Goal: Task Accomplishment & Management: Manage account settings

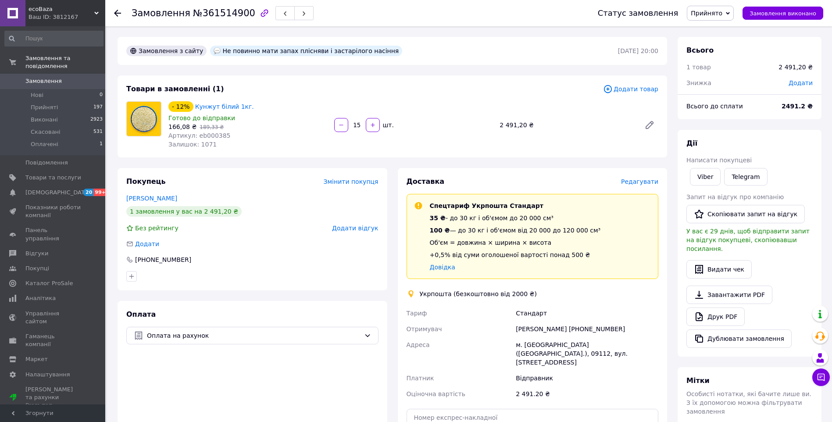
click at [645, 182] on span "Редагувати" at bounding box center [639, 181] width 37 height 7
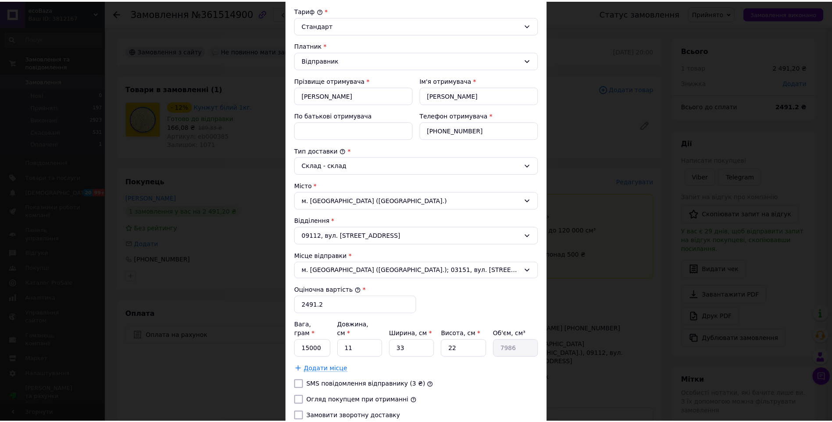
scroll to position [158, 0]
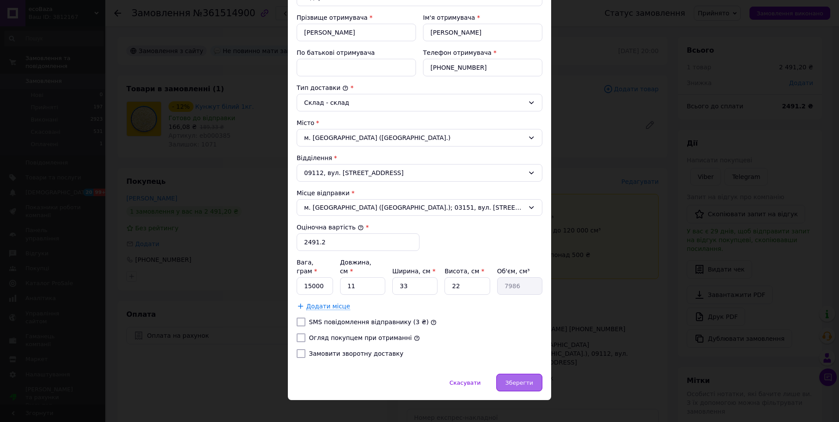
click at [525, 379] on span "Зберегти" at bounding box center [519, 382] width 28 height 7
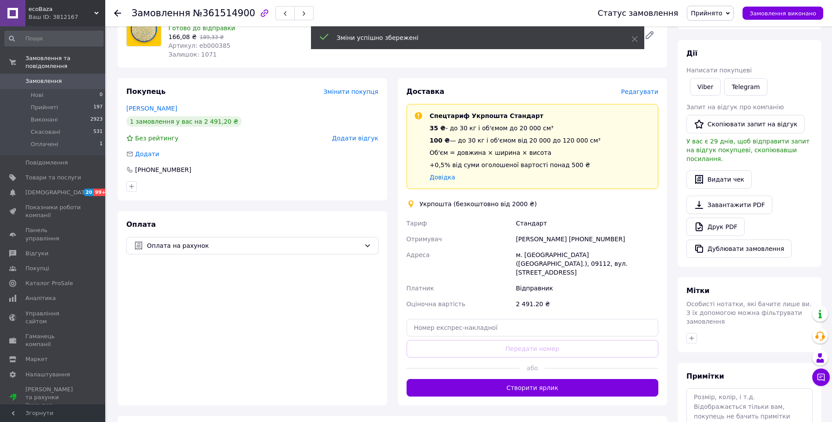
scroll to position [175, 0]
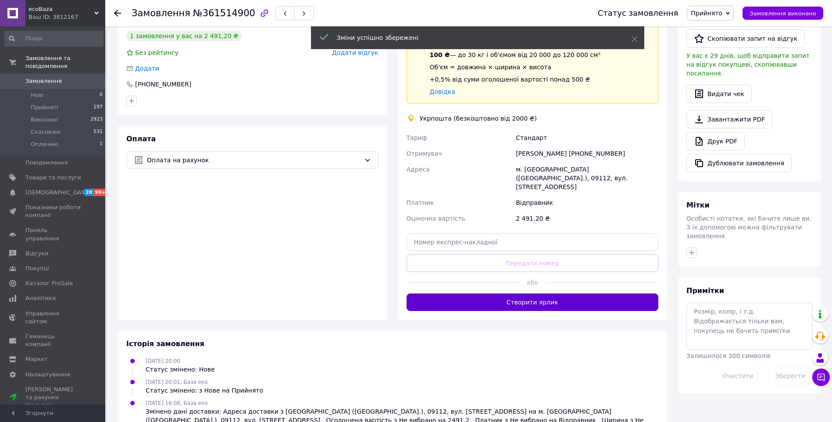
click at [553, 294] on button "Створити ярлик" at bounding box center [533, 302] width 252 height 18
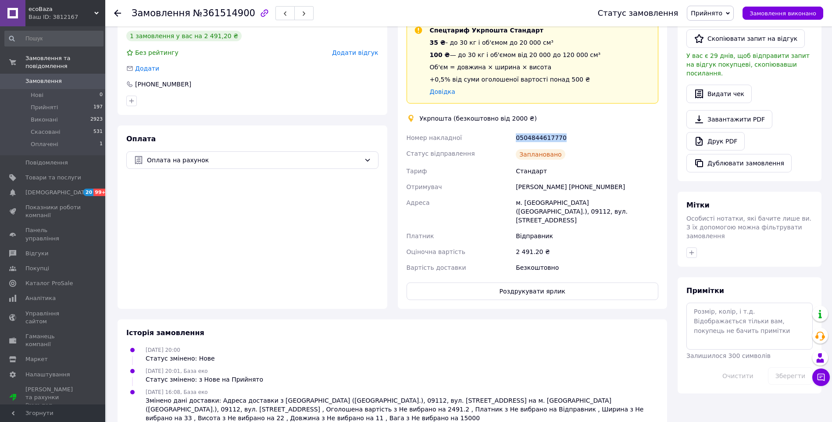
drag, startPoint x: 564, startPoint y: 135, endPoint x: 512, endPoint y: 138, distance: 52.3
click at [512, 138] on div "Номер накладної 0504844617770 Статус відправлення Заплановано Тариф Стандарт От…" at bounding box center [533, 203] width 256 height 146
drag, startPoint x: 512, startPoint y: 138, endPoint x: 526, endPoint y: 136, distance: 13.8
copy div "Номер накладної 0504844617770"
click at [530, 282] on button "Роздрукувати ярлик" at bounding box center [533, 291] width 252 height 18
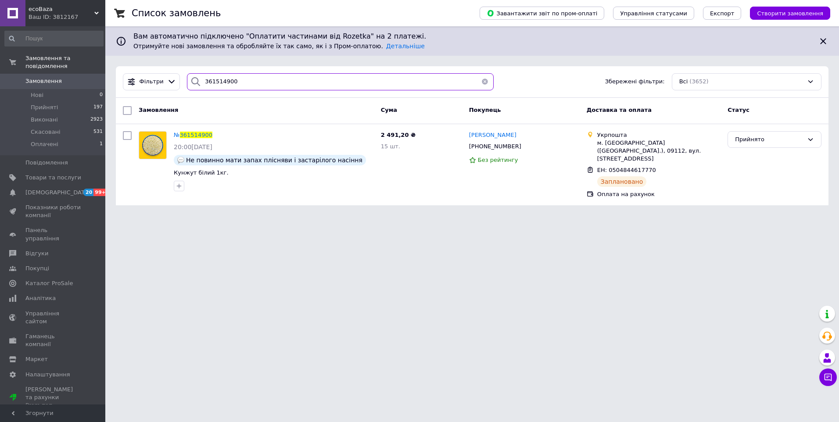
drag, startPoint x: 234, startPoint y: 80, endPoint x: 168, endPoint y: 91, distance: 67.6
click at [168, 91] on div "Фільтри 361514900 Збережені фільтри: Всі (3652)" at bounding box center [472, 82] width 712 height 32
paste input "20281"
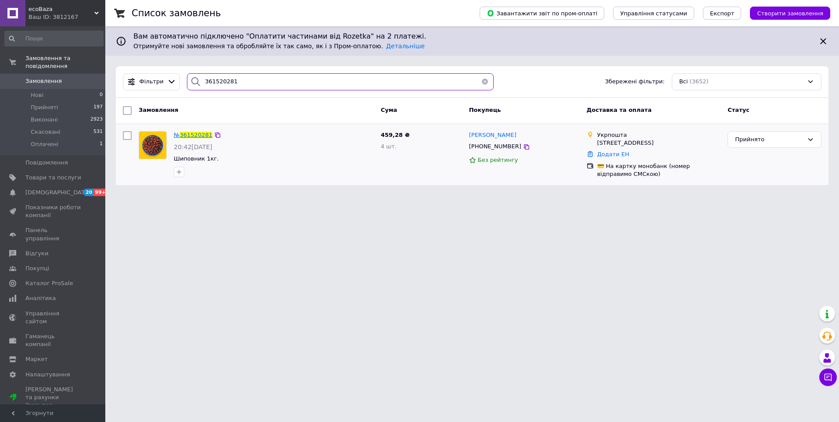
type input "361520281"
click at [195, 134] on span "361520281" at bounding box center [196, 135] width 32 height 7
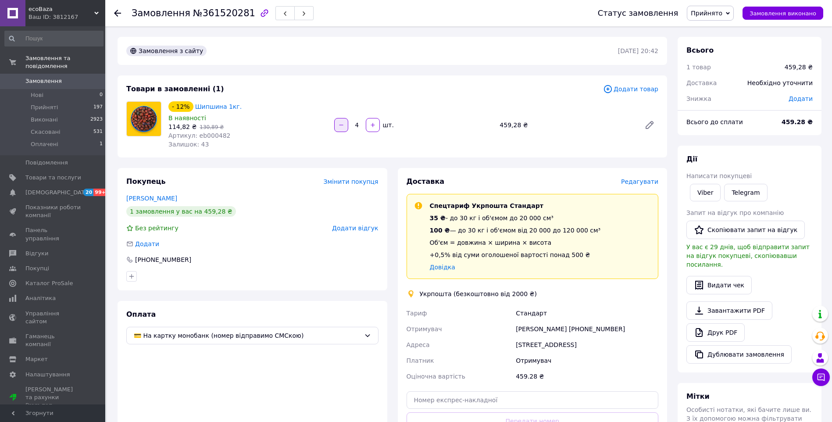
click at [342, 127] on icon "button" at bounding box center [341, 125] width 6 height 6
type input "3"
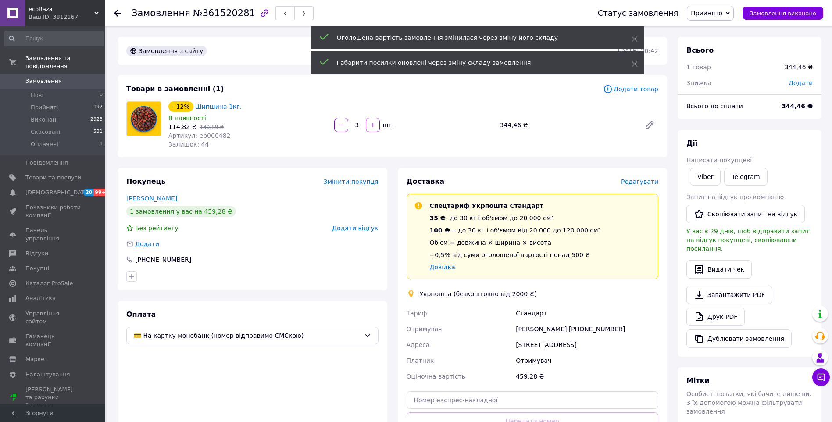
click at [641, 183] on span "Редагувати" at bounding box center [639, 181] width 37 height 7
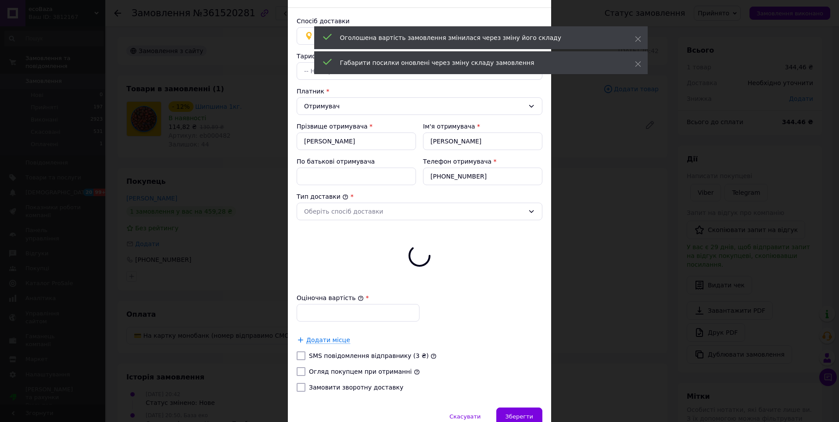
scroll to position [92, 0]
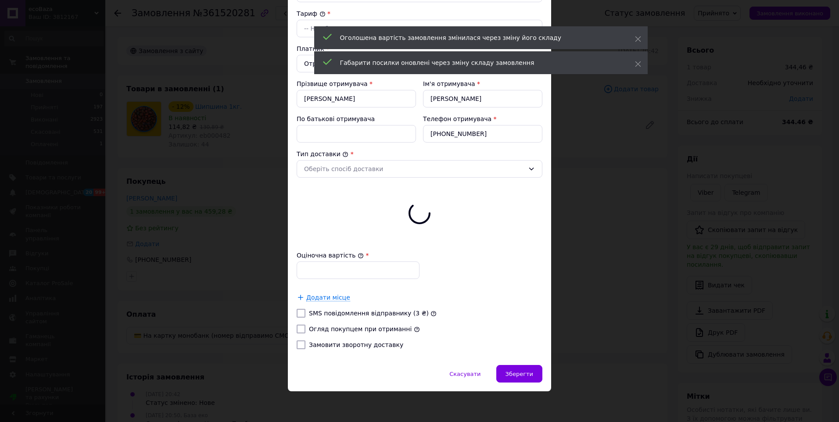
type input "344.46"
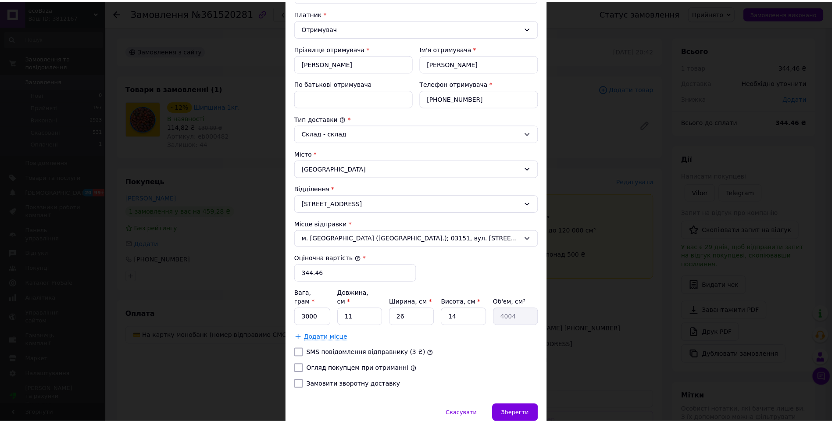
scroll to position [158, 0]
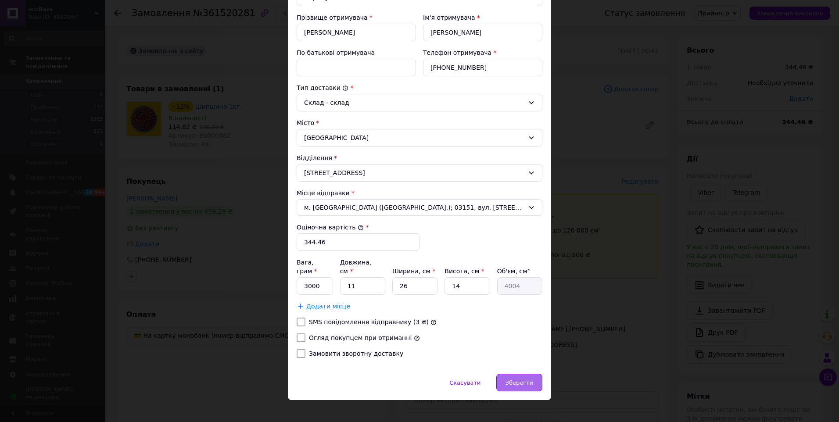
click at [527, 379] on span "Зберегти" at bounding box center [519, 382] width 28 height 7
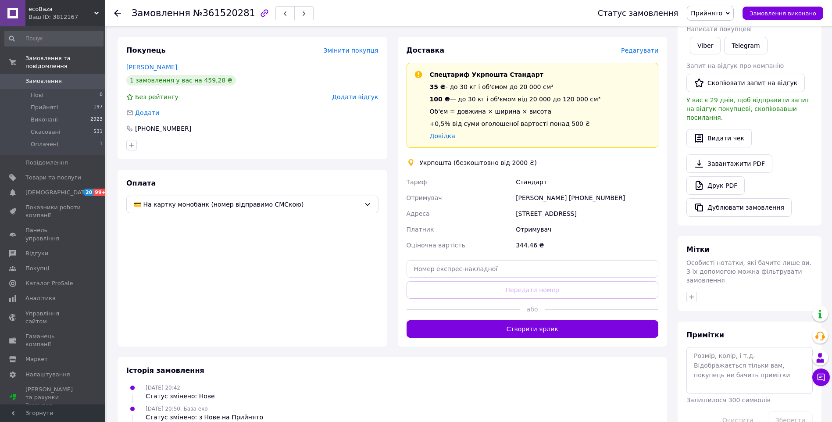
scroll to position [132, 0]
click at [514, 325] on button "Створити ярлик" at bounding box center [533, 329] width 252 height 18
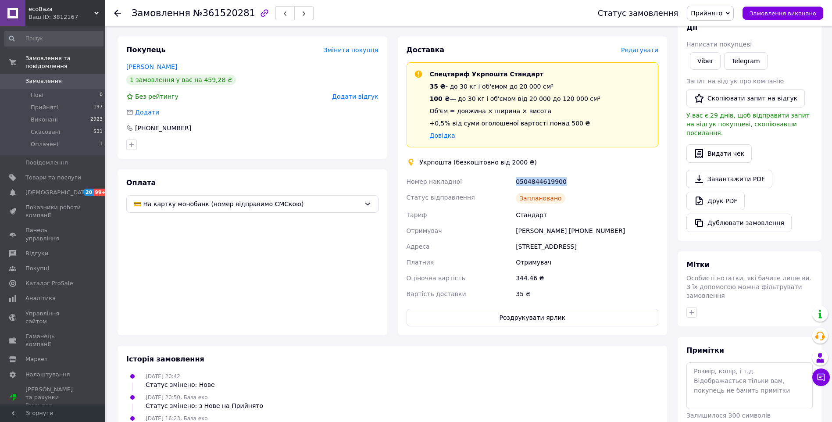
drag, startPoint x: 562, startPoint y: 180, endPoint x: 504, endPoint y: 183, distance: 58.0
click at [504, 183] on div "Номер накладної 0504844619900 Статус відправлення Заплановано Тариф Стандарт От…" at bounding box center [533, 238] width 256 height 128
drag, startPoint x: 504, startPoint y: 183, endPoint x: 543, endPoint y: 181, distance: 38.6
copy div "Номер накладної 0504844619900"
click at [533, 311] on button "Роздрукувати ярлик" at bounding box center [533, 318] width 252 height 18
